Goal: Task Accomplishment & Management: Use online tool/utility

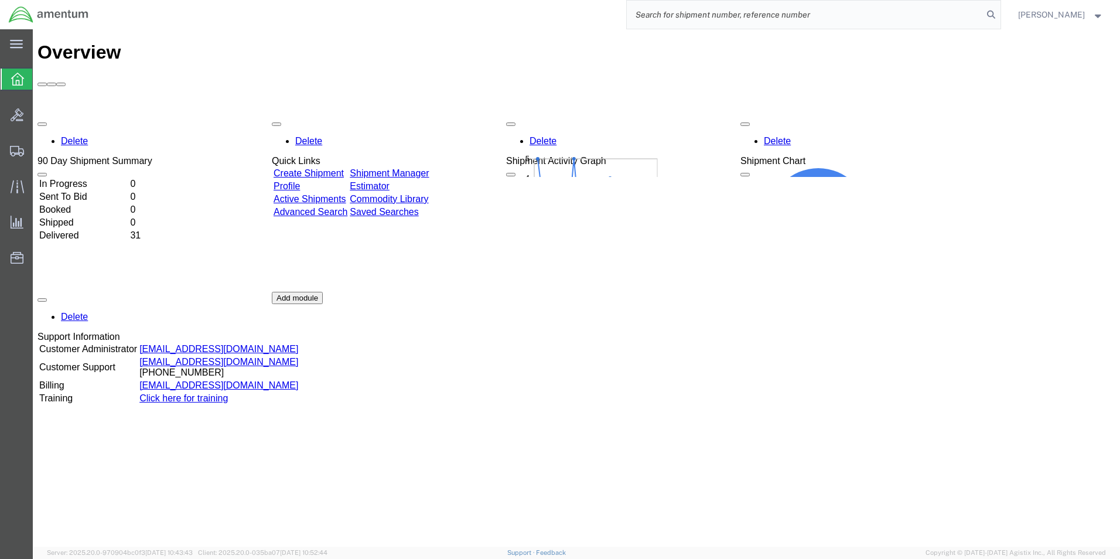
click at [662, 15] on input "search" at bounding box center [805, 15] width 356 height 28
type input "DCO-25275-169043"
click at [998, 13] on icon at bounding box center [991, 14] width 16 height 16
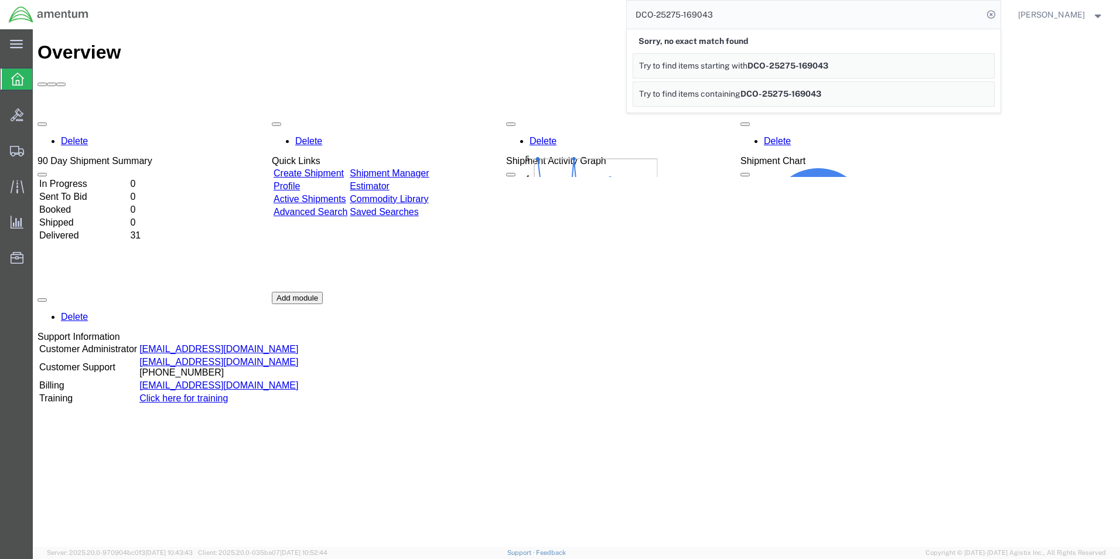
click at [797, 446] on div "Overview Delete 90 Day Shipment Summary In Progress 0 Sent To Bid 0 Booked 0 Sh…" at bounding box center [576, 300] width 1078 height 517
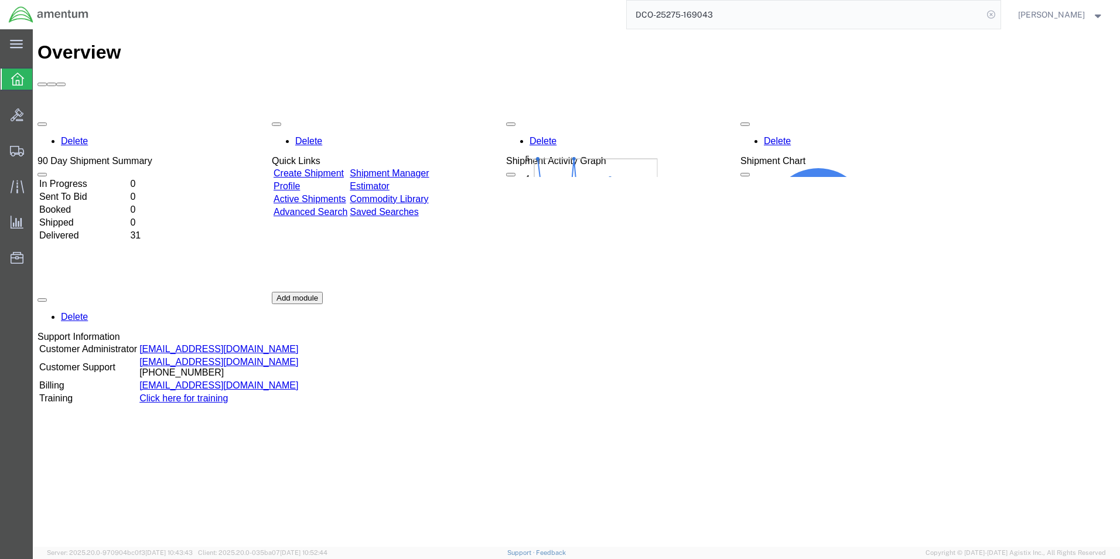
click at [999, 14] on icon at bounding box center [991, 14] width 16 height 16
click at [667, 17] on input "search" at bounding box center [805, 15] width 356 height 28
paste input "DCO-25275-169043"
type input "DCO-25275-169043"
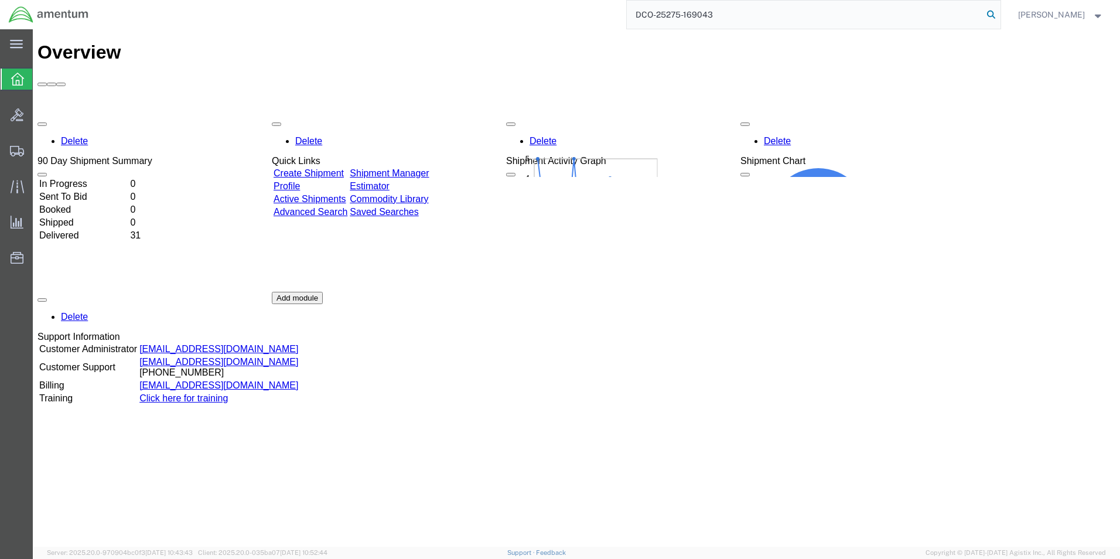
click at [999, 14] on icon at bounding box center [991, 14] width 16 height 16
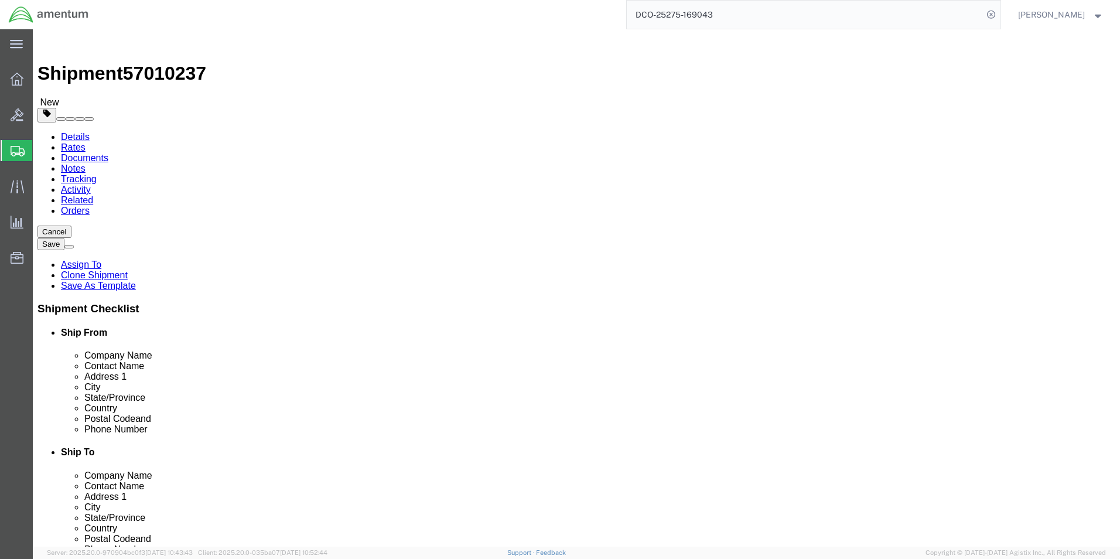
select select "45591"
select select "42656"
click button "Rate Shipment"
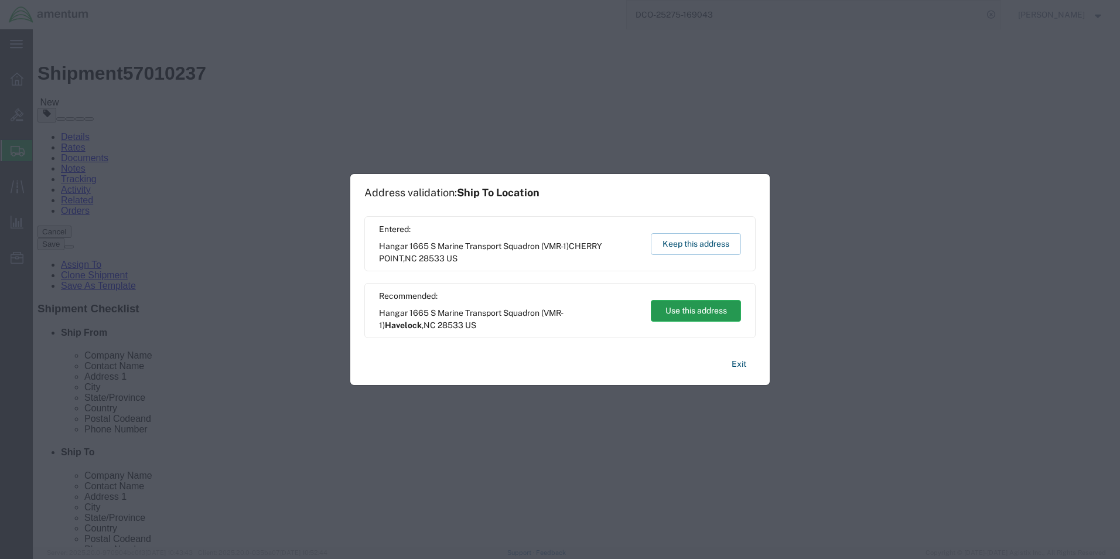
click at [683, 311] on button "Use this address" at bounding box center [696, 311] width 90 height 22
